Goal: Task Accomplishment & Management: Complete application form

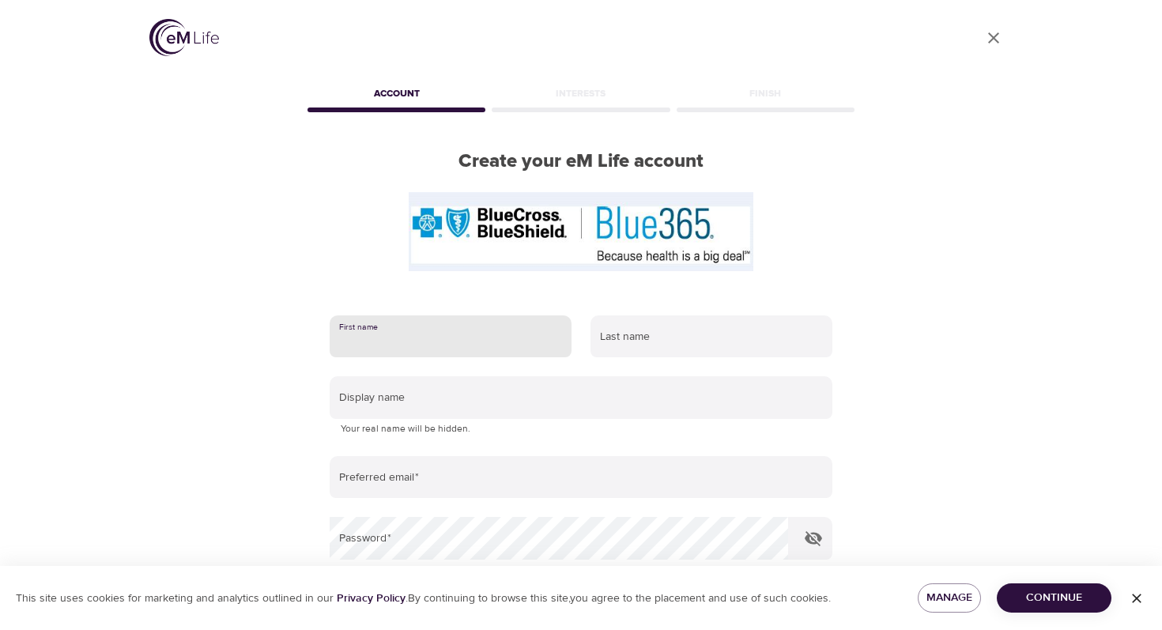
click at [482, 346] on input "text" at bounding box center [451, 336] width 242 height 43
type input "[PERSON_NAME]"
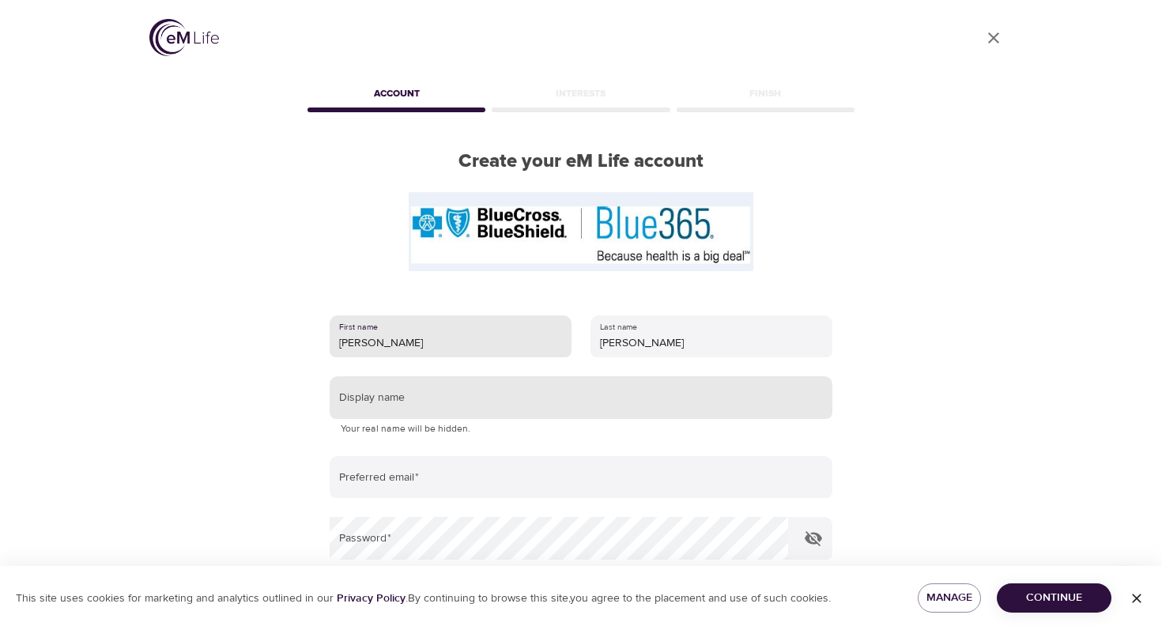
click at [472, 407] on input "text" at bounding box center [581, 397] width 503 height 43
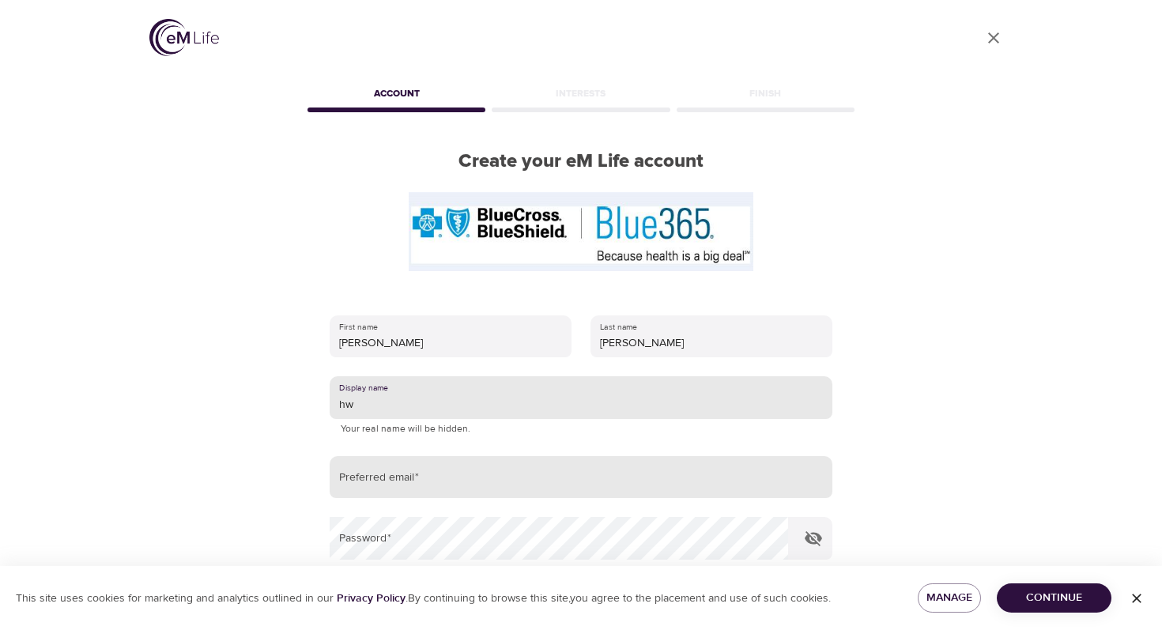
type input "hw"
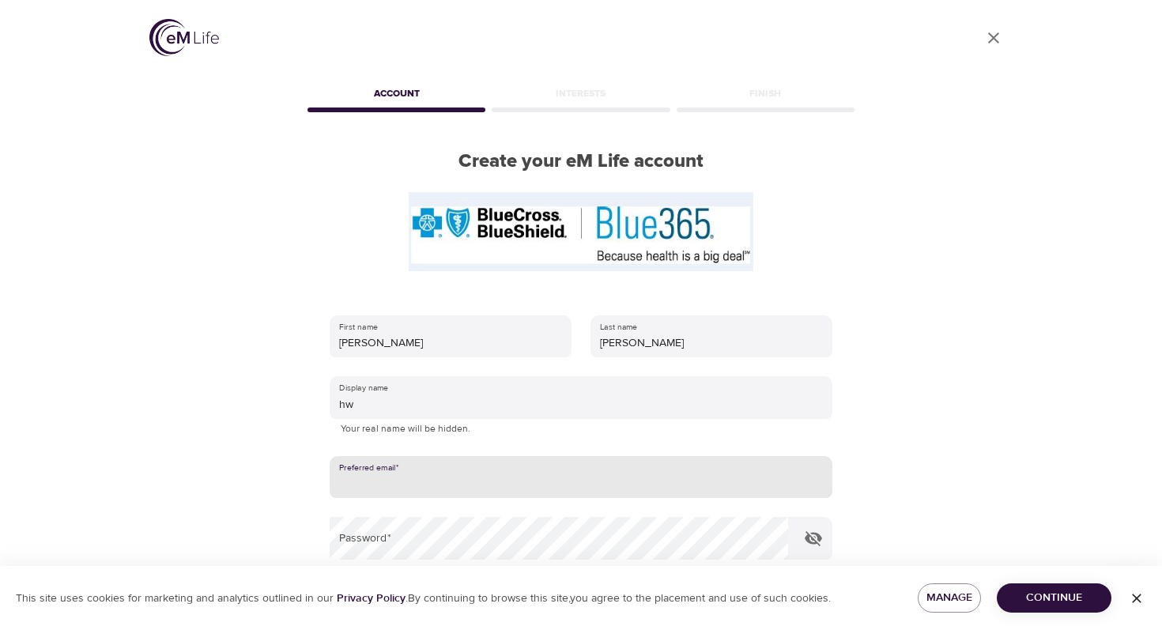
click at [456, 484] on input "email" at bounding box center [581, 477] width 503 height 43
type input "[EMAIL_ADDRESS][DOMAIN_NAME]"
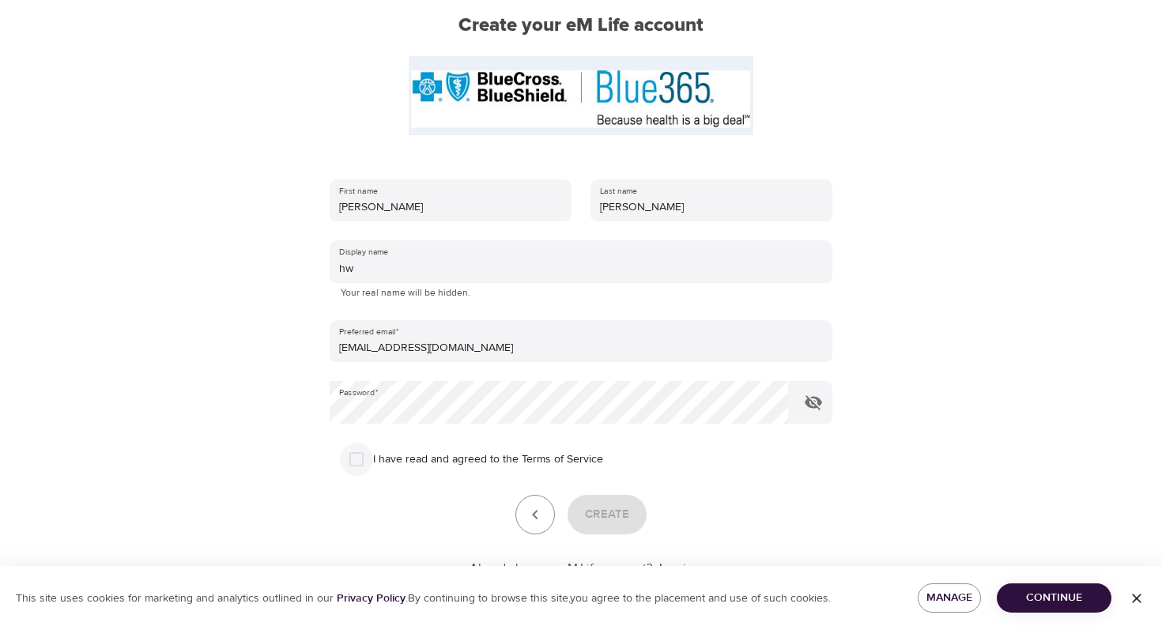
click at [360, 460] on input "I have read and agreed to the Terms of Service" at bounding box center [356, 459] width 33 height 33
checkbox input "true"
click at [605, 520] on span "Create" at bounding box center [607, 514] width 44 height 21
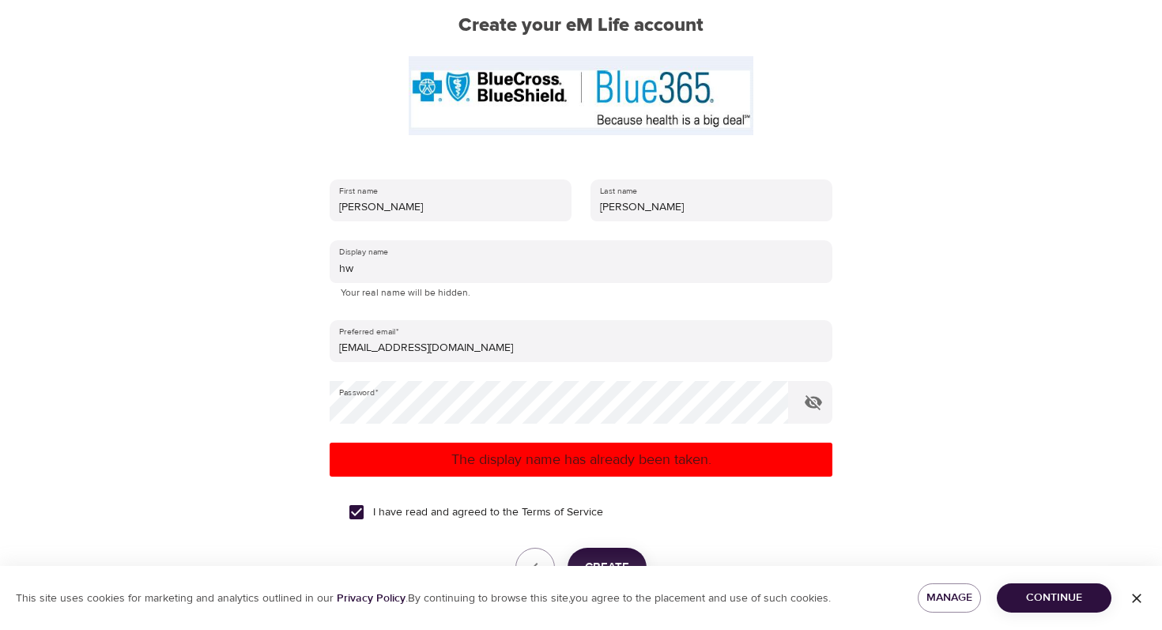
scroll to position [231, 0]
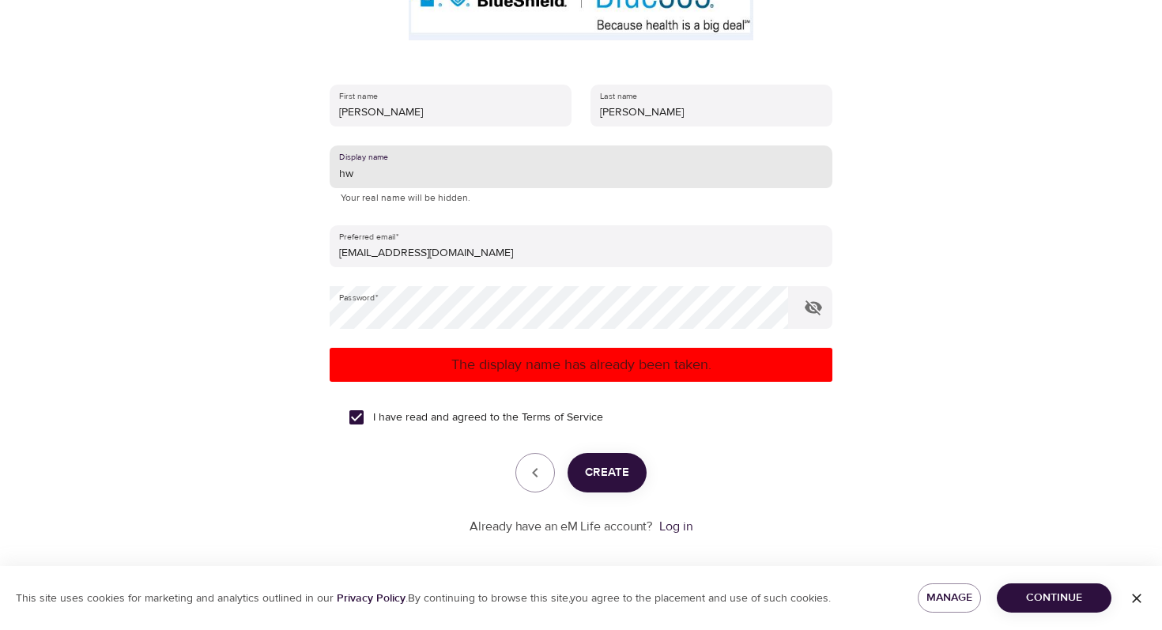
click at [398, 177] on input "hw" at bounding box center [581, 166] width 503 height 43
type input "hw111111111"
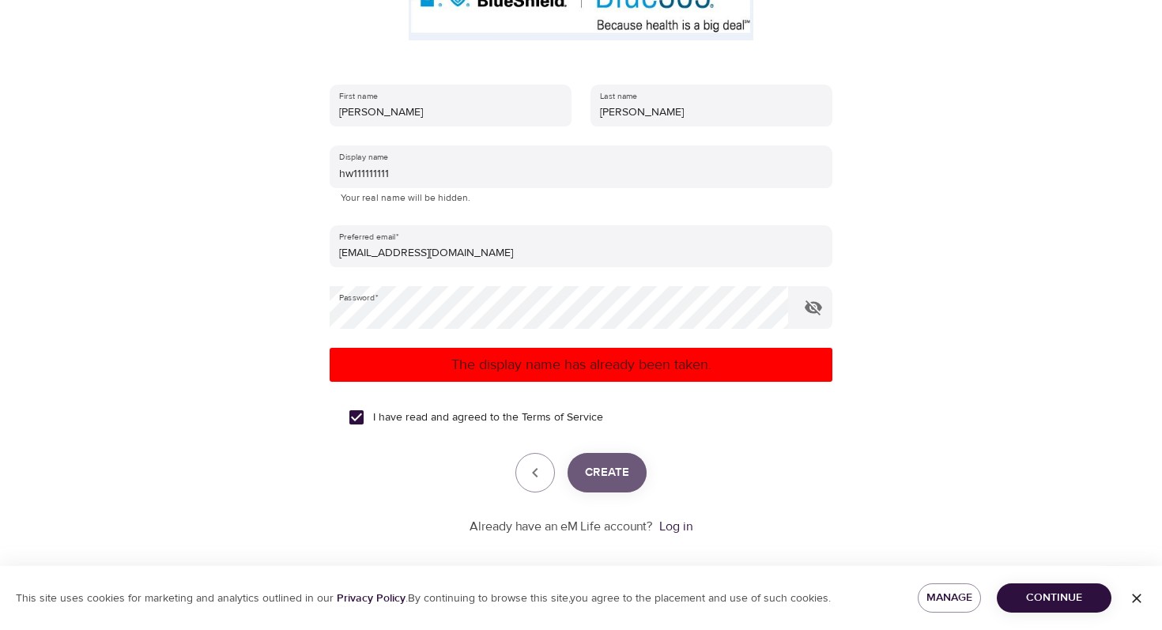
click at [606, 470] on span "Create" at bounding box center [607, 473] width 44 height 21
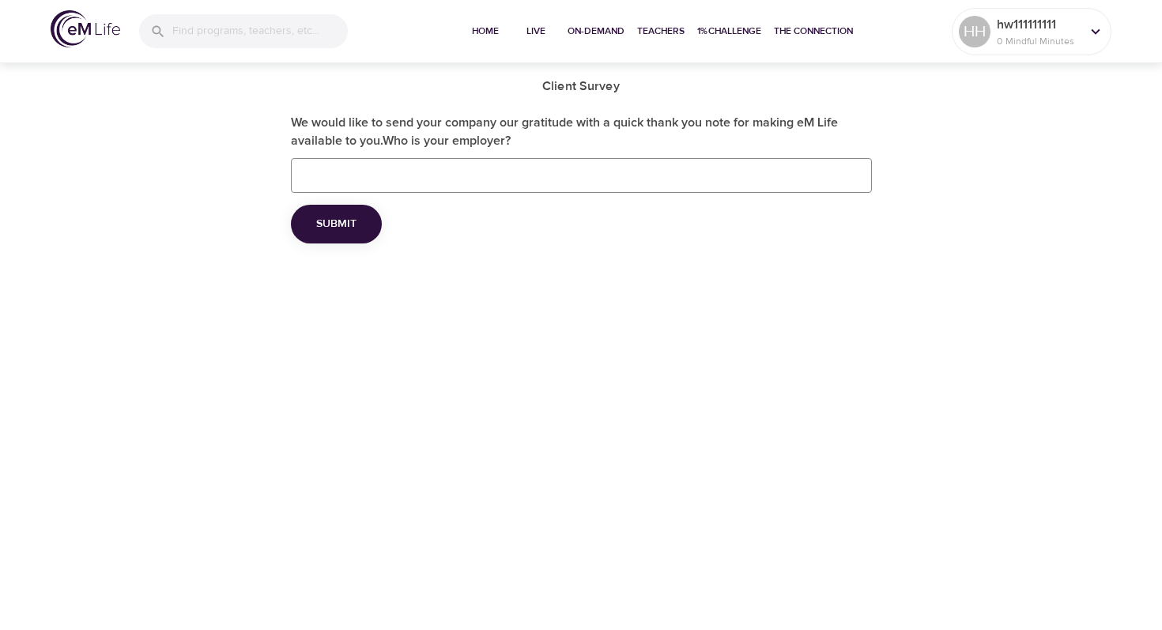
click at [375, 177] on input "We would like to send your company our gratitude with a quick thank you note fo…" at bounding box center [581, 175] width 581 height 35
type input "no"
click at [334, 221] on span "Submit" at bounding box center [336, 224] width 40 height 20
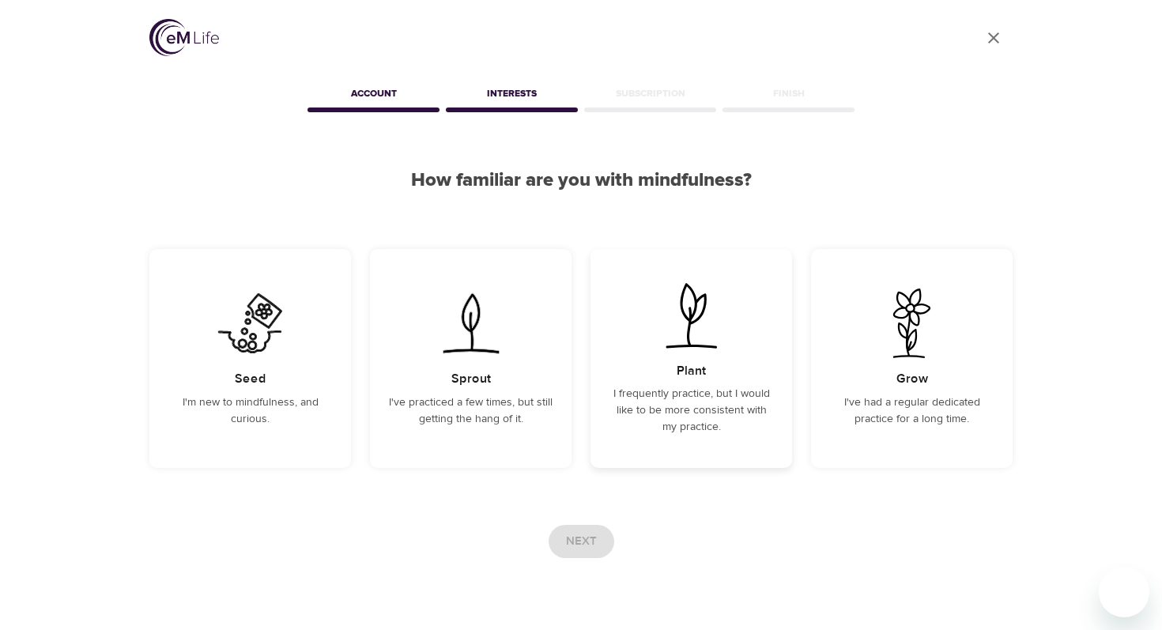
click at [645, 333] on div "Plant I frequently practice, but I would like to be more consistent with my pra…" at bounding box center [692, 358] width 202 height 219
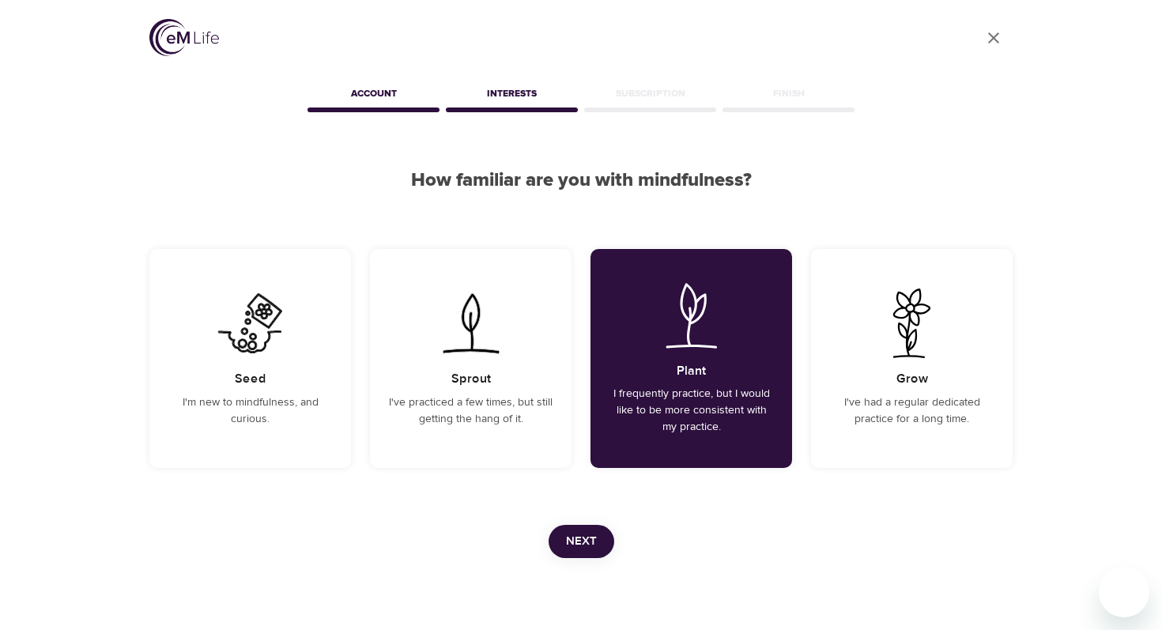
click at [590, 545] on span "Next" at bounding box center [581, 541] width 31 height 21
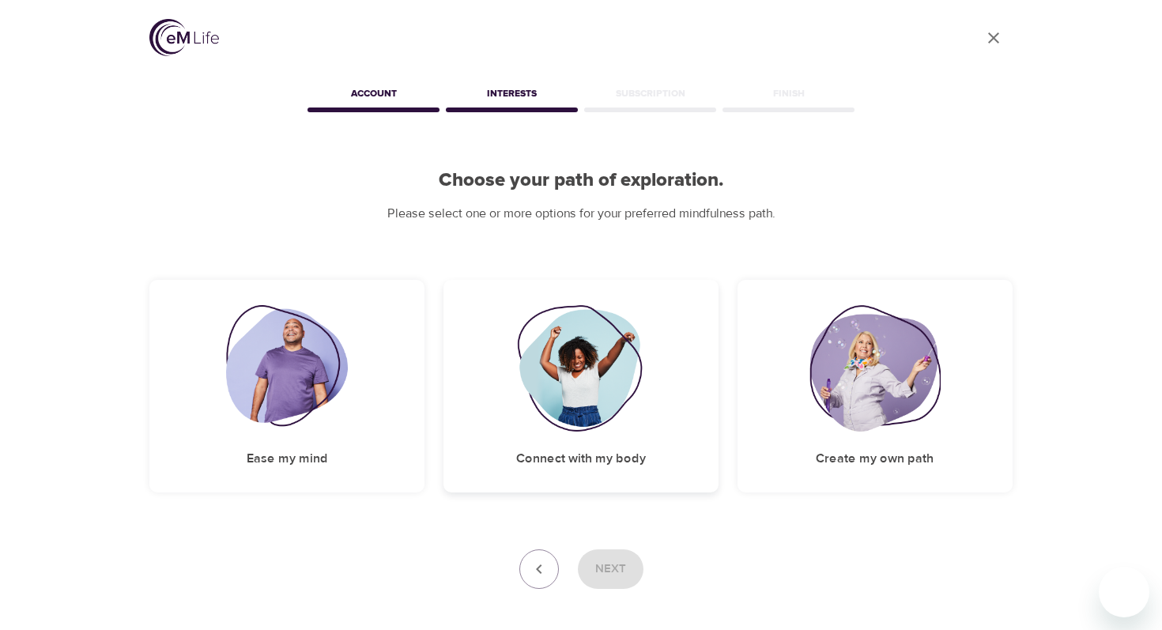
click at [521, 391] on img at bounding box center [581, 368] width 128 height 127
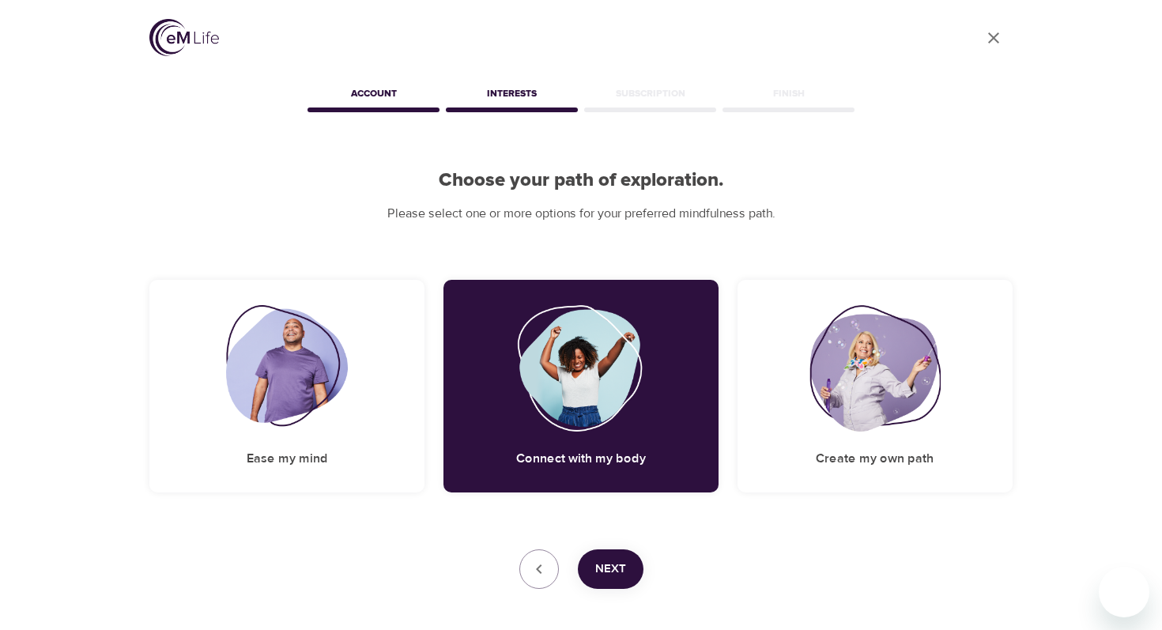
click at [598, 575] on span "Next" at bounding box center [610, 569] width 31 height 21
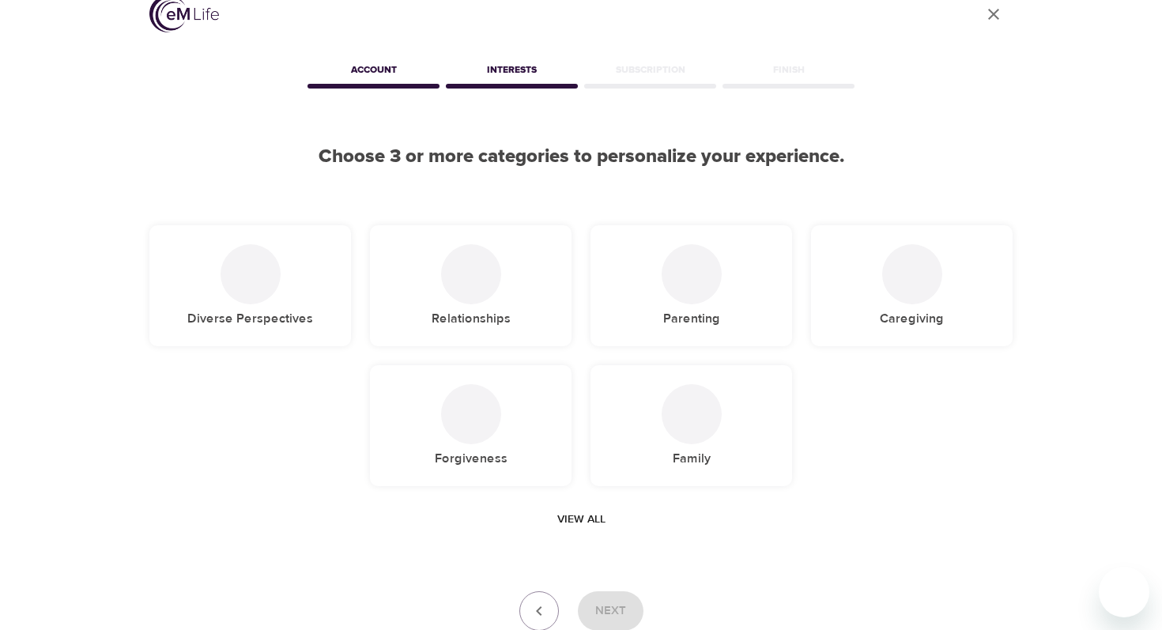
scroll to position [25, 0]
click at [468, 418] on img at bounding box center [471, 414] width 32 height 32
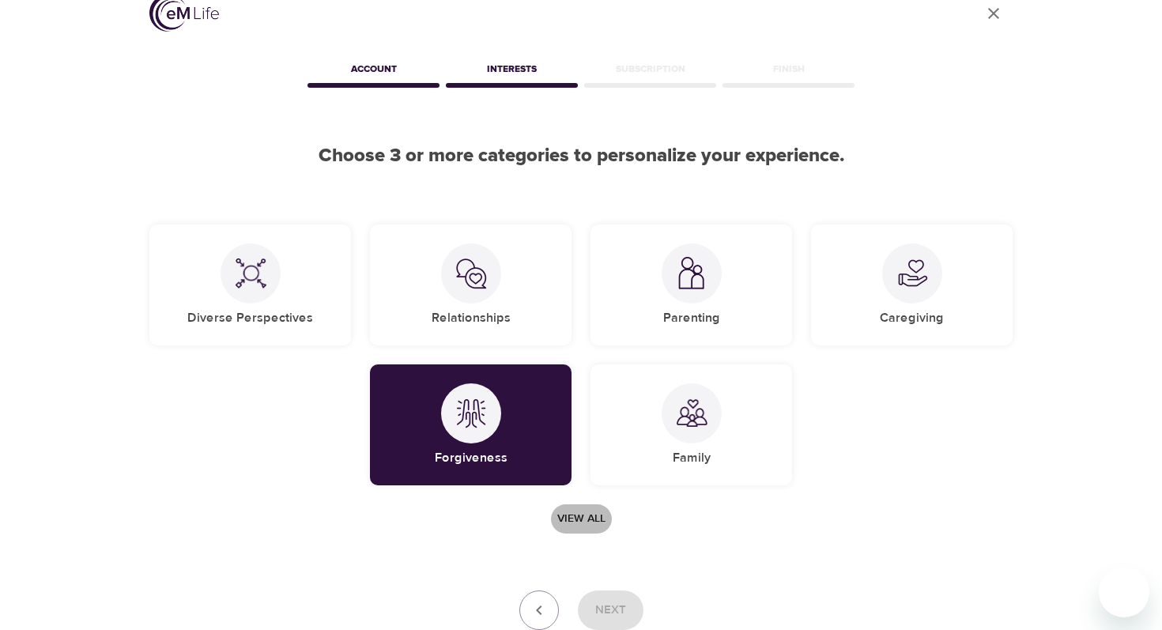
click at [575, 510] on span "View all" at bounding box center [581, 519] width 48 height 20
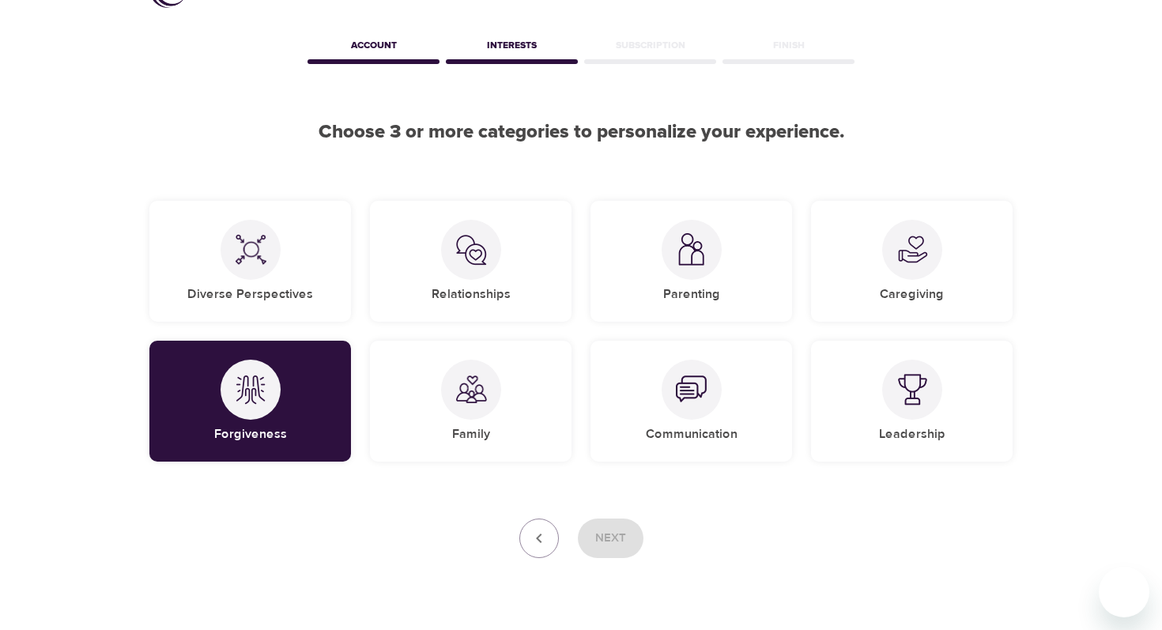
scroll to position [55, 0]
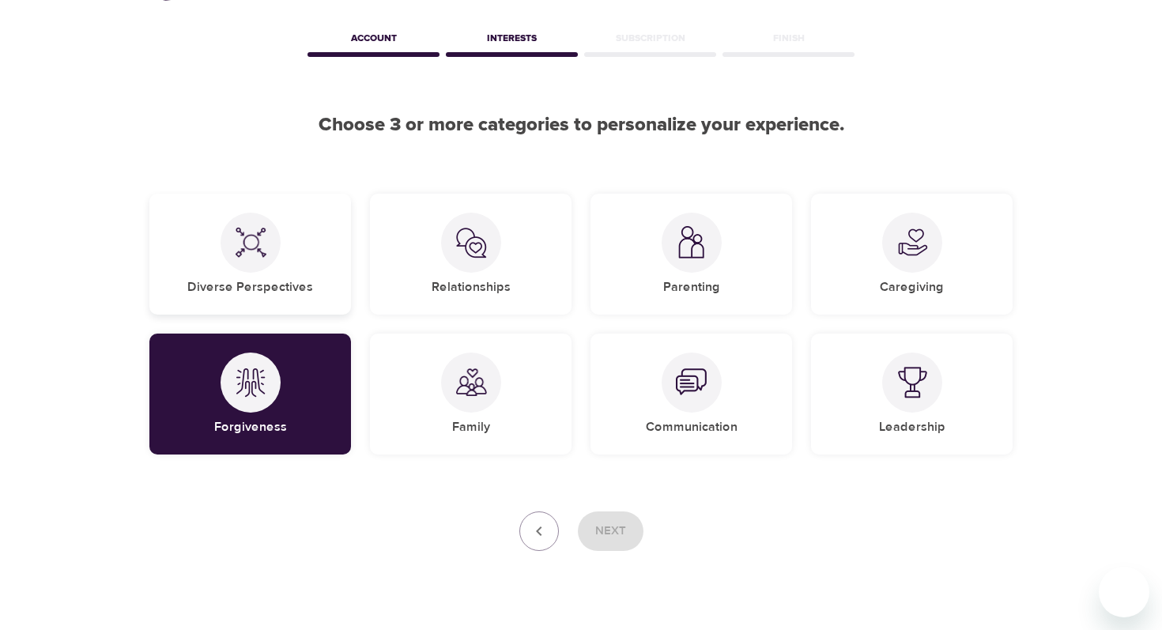
click at [323, 277] on div "Diverse Perspectives" at bounding box center [250, 254] width 202 height 121
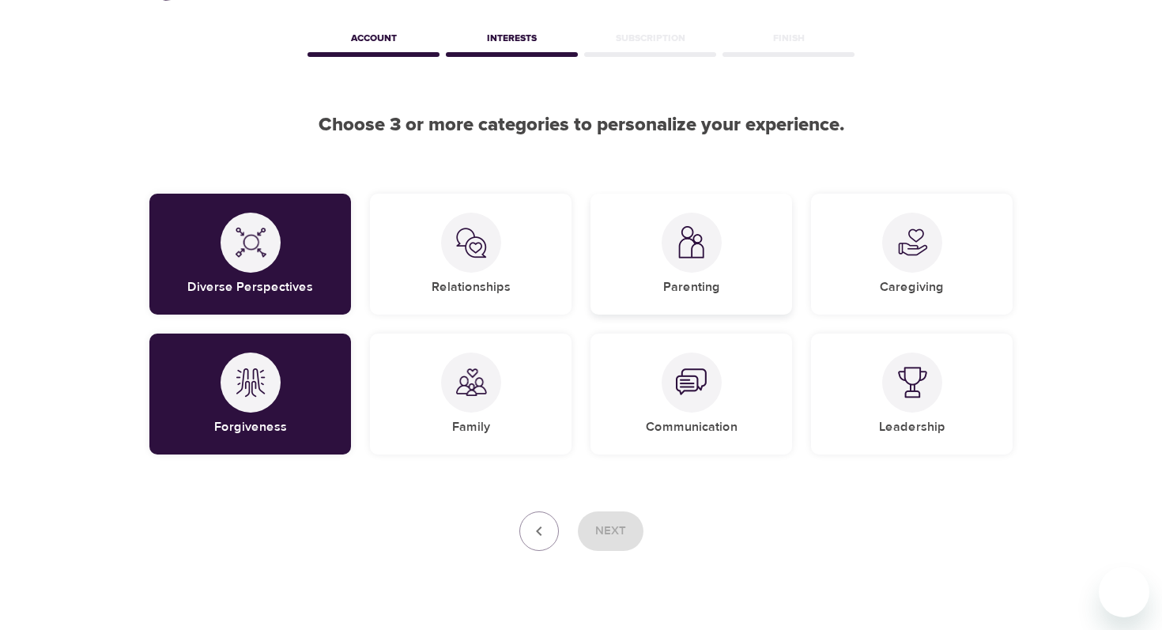
click at [742, 259] on div "Parenting" at bounding box center [692, 254] width 202 height 121
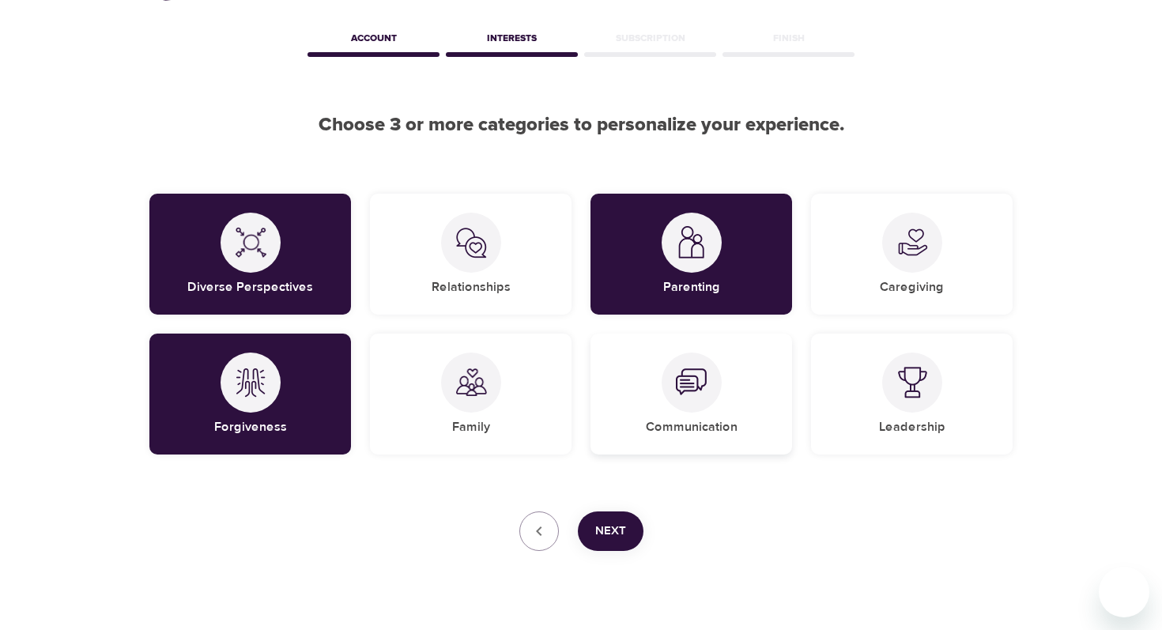
click at [723, 359] on div "Communication" at bounding box center [692, 394] width 202 height 121
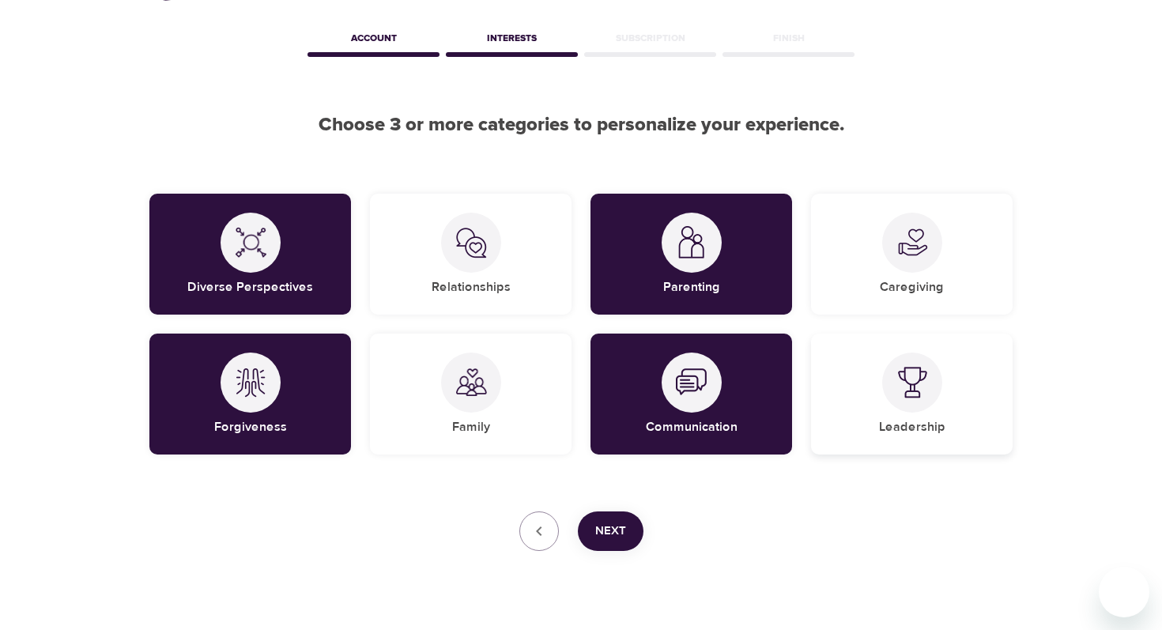
click at [899, 371] on img at bounding box center [913, 383] width 32 height 32
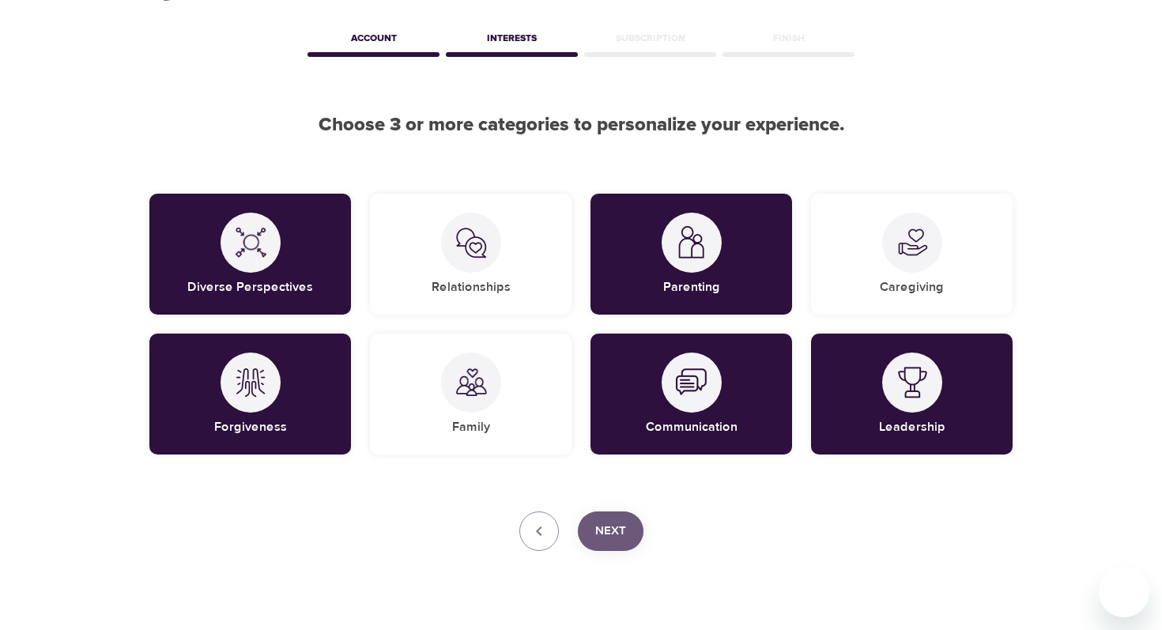
click at [587, 525] on button "Next" at bounding box center [611, 532] width 66 height 40
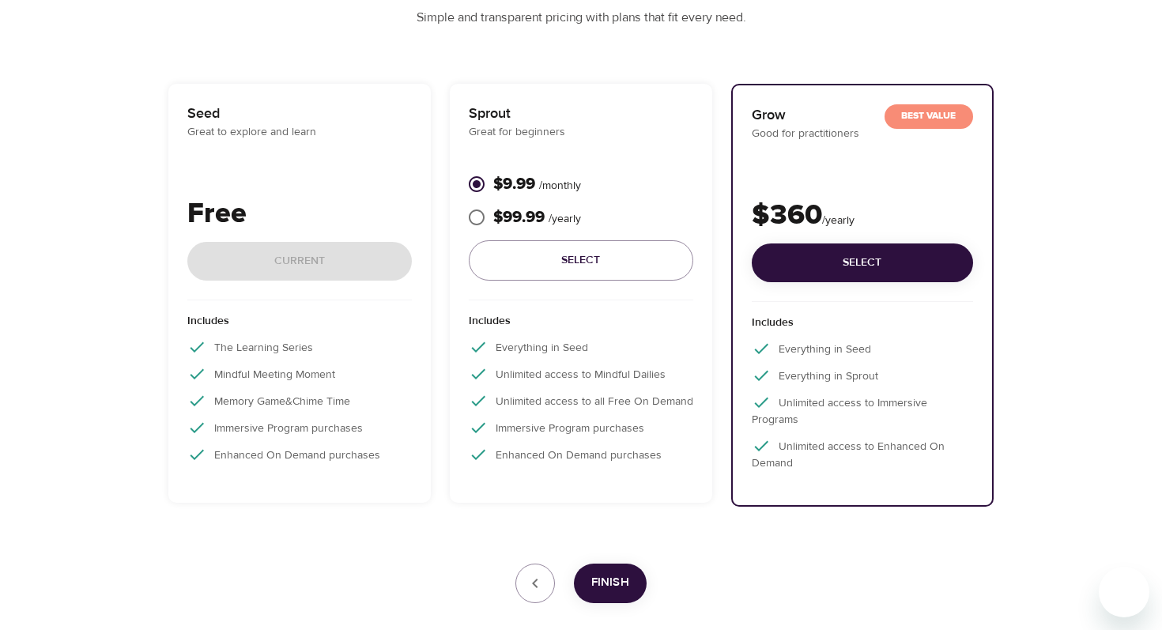
scroll to position [195, 0]
click at [297, 191] on div "Seed Great to explore and learn Free Current" at bounding box center [299, 203] width 225 height 198
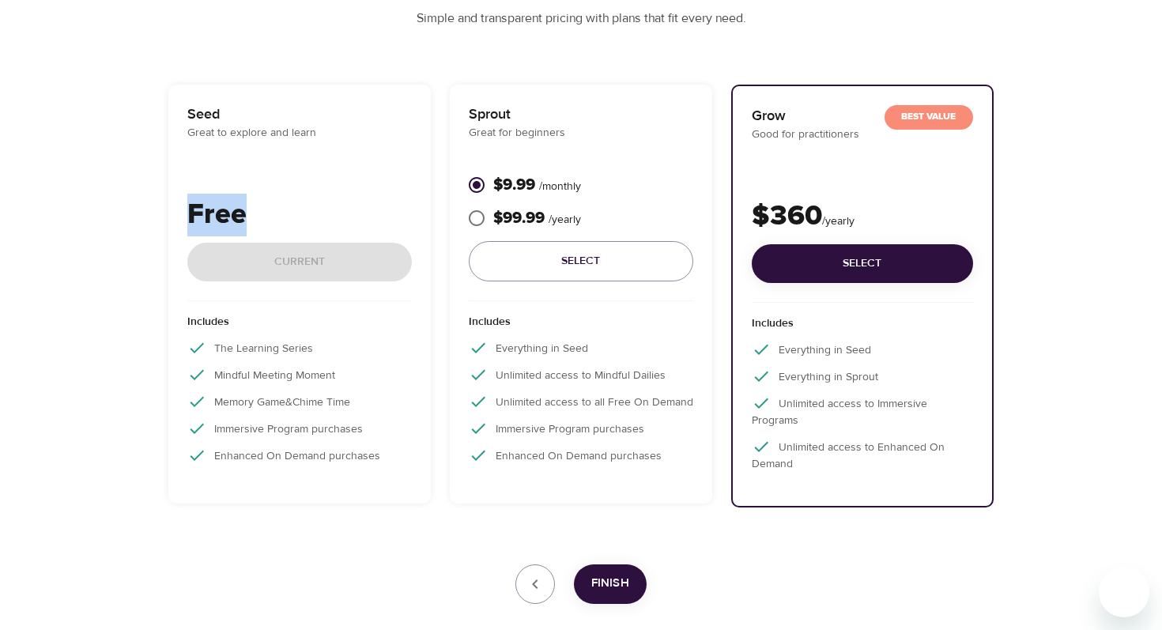
click at [297, 191] on div "Seed Great to explore and learn Free Current" at bounding box center [299, 203] width 225 height 198
click at [289, 245] on div "Free Current" at bounding box center [299, 248] width 225 height 108
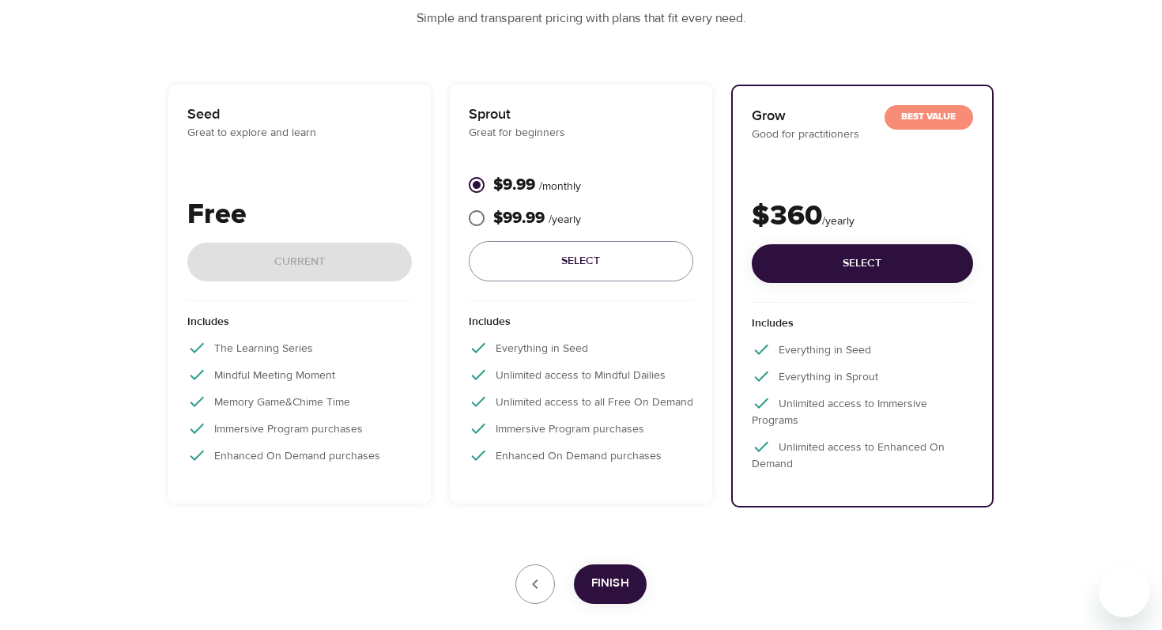
click at [609, 570] on button "Finish" at bounding box center [610, 585] width 73 height 40
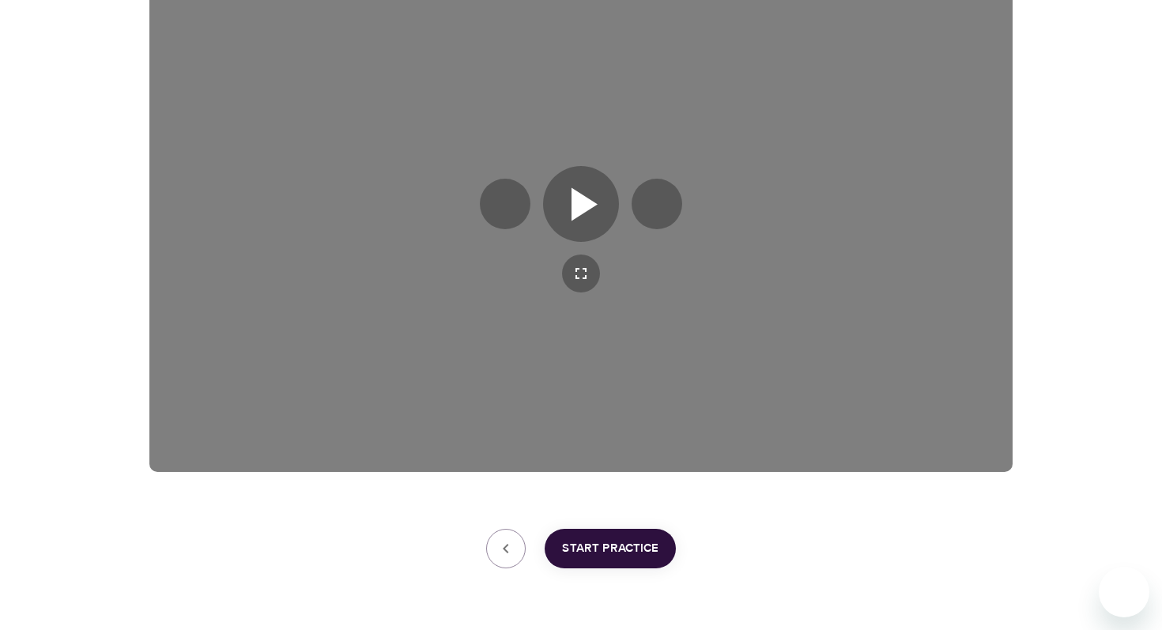
scroll to position [344, 0]
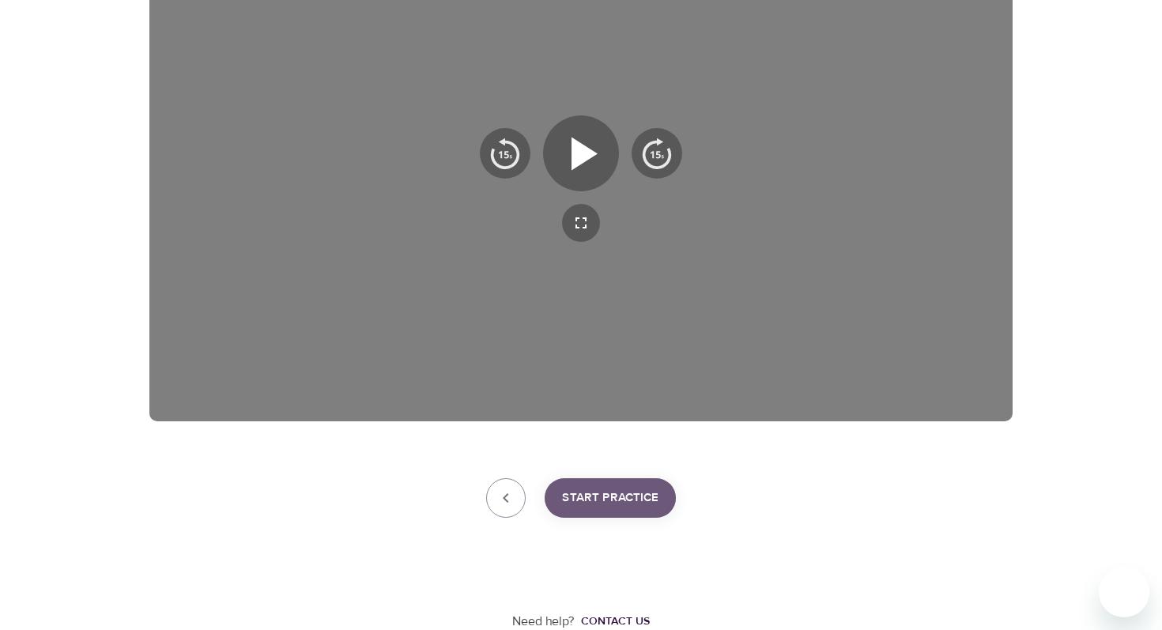
click at [580, 493] on span "Start Practice" at bounding box center [610, 498] width 96 height 21
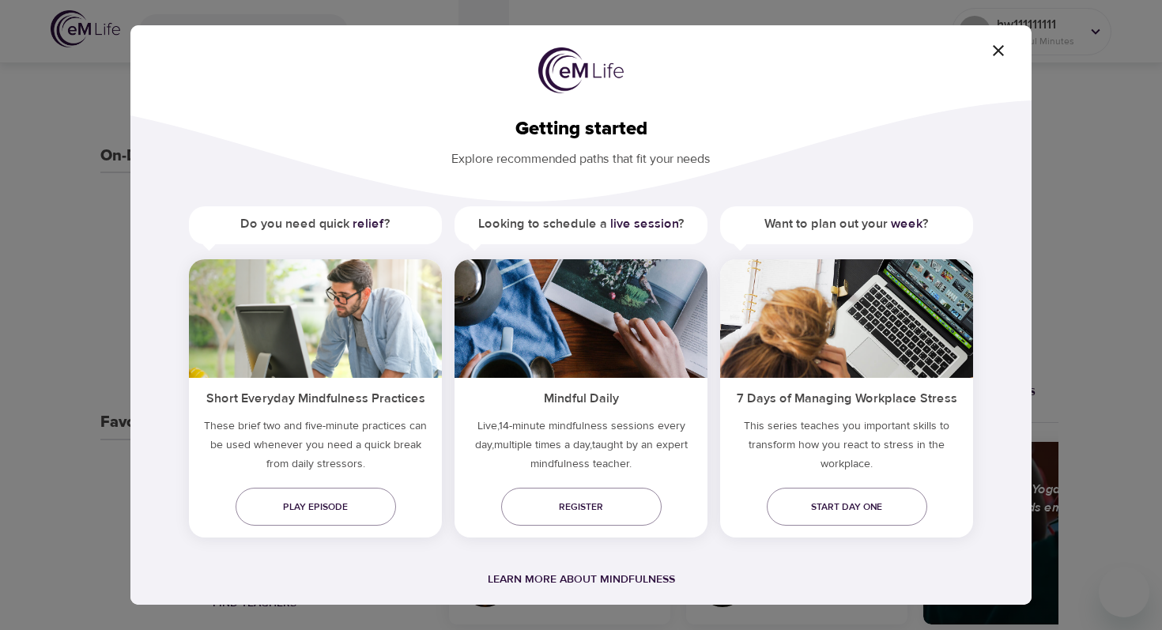
click at [995, 40] on div "Getting started Explore recommended paths that fit your needs Do you need quick…" at bounding box center [580, 315] width 901 height 580
click at [995, 49] on icon "button" at bounding box center [998, 50] width 19 height 19
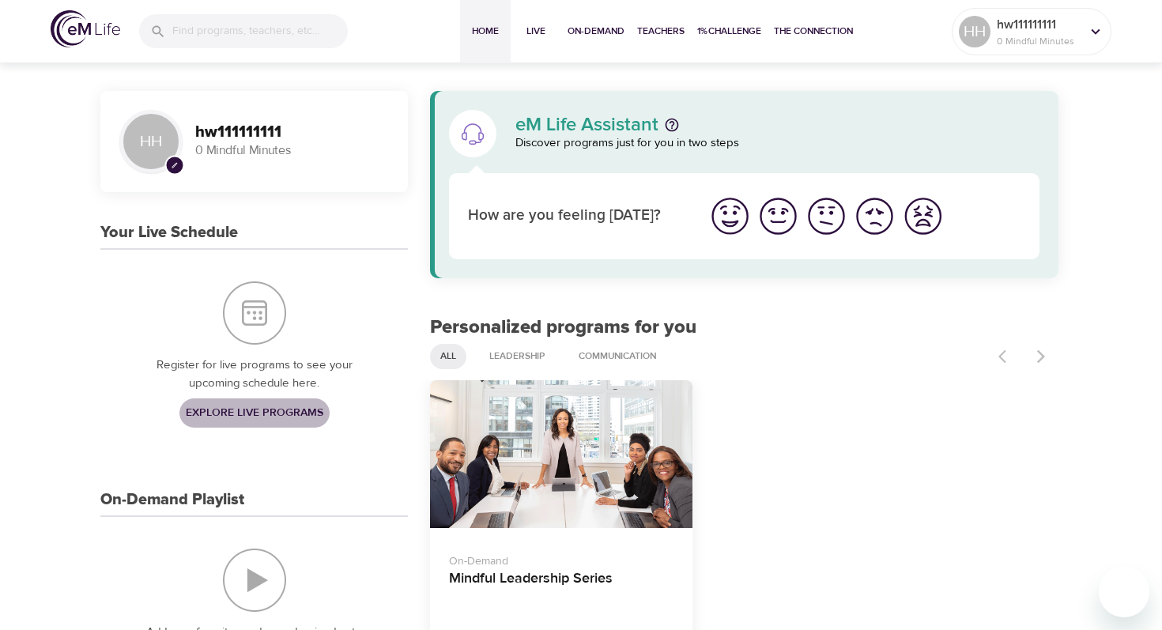
click at [307, 414] on span "Explore Live Programs" at bounding box center [255, 413] width 138 height 20
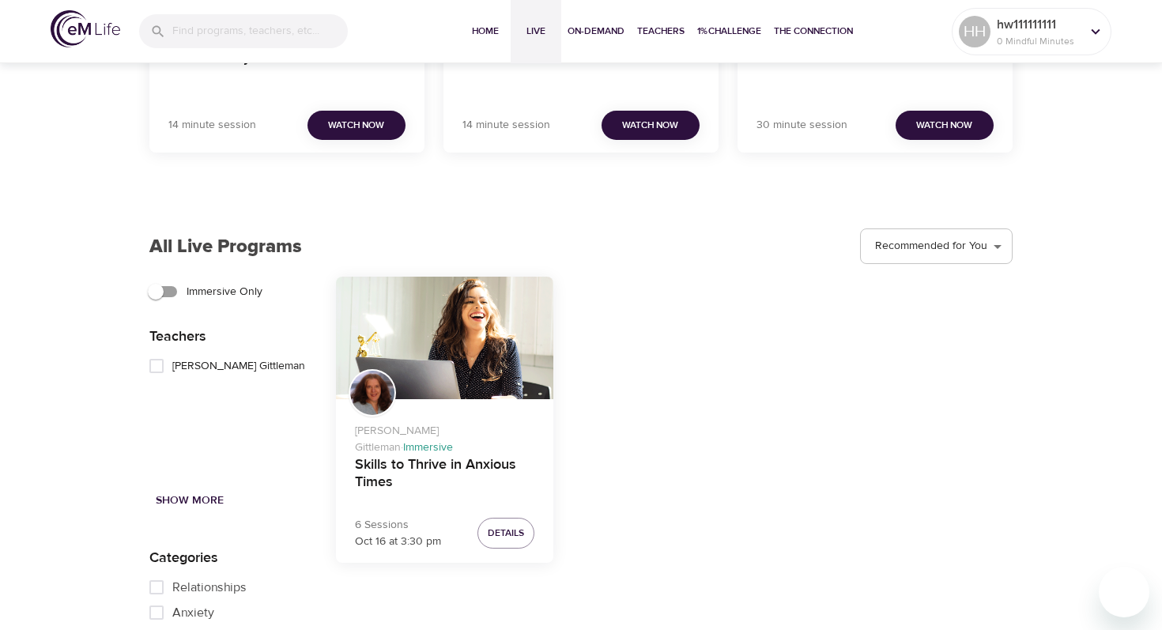
scroll to position [1118, 0]
